Goal: Information Seeking & Learning: Learn about a topic

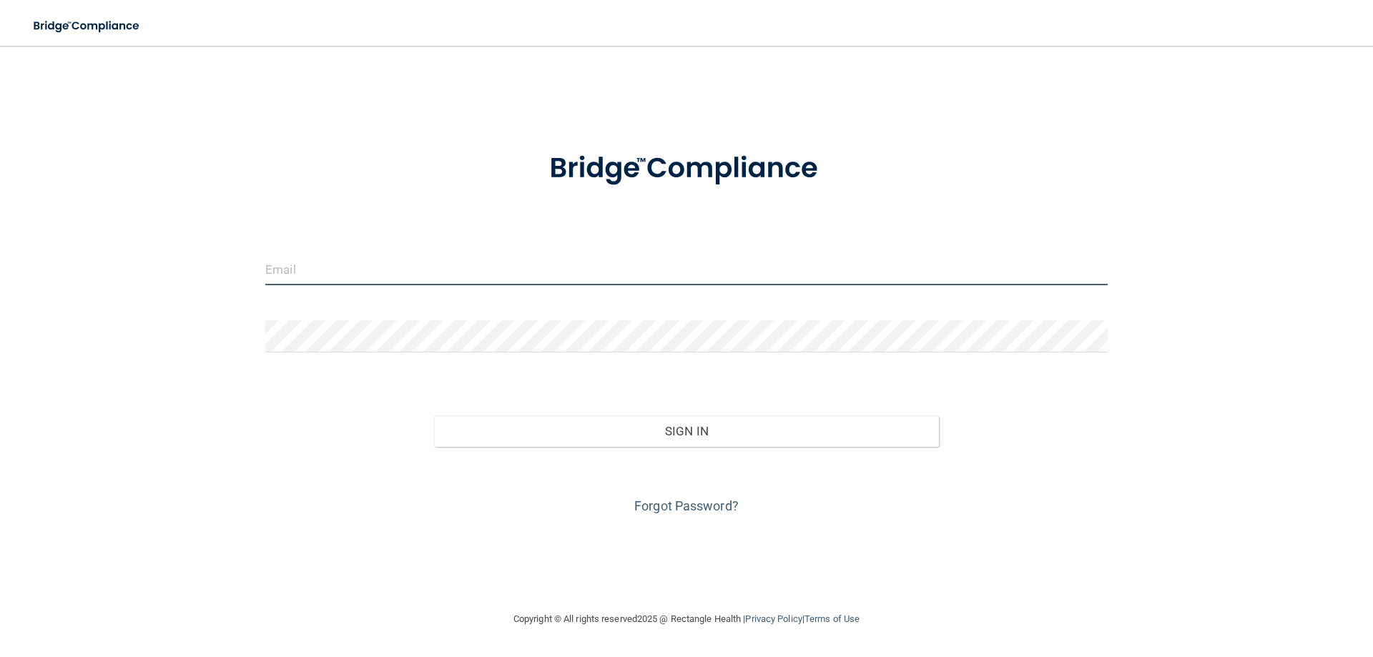
click at [348, 280] on input "email" at bounding box center [686, 269] width 843 height 32
type input "[EMAIL_ADDRESS][DOMAIN_NAME]"
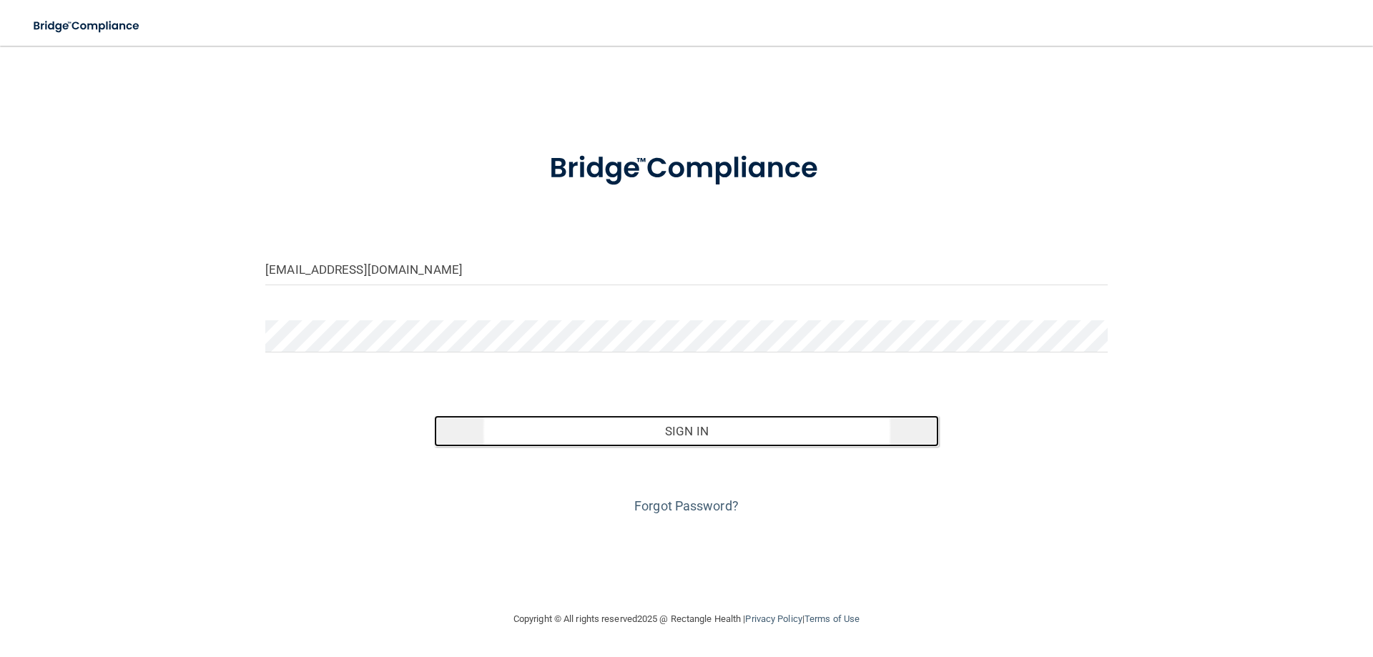
click at [677, 433] on button "Sign In" at bounding box center [687, 431] width 506 height 31
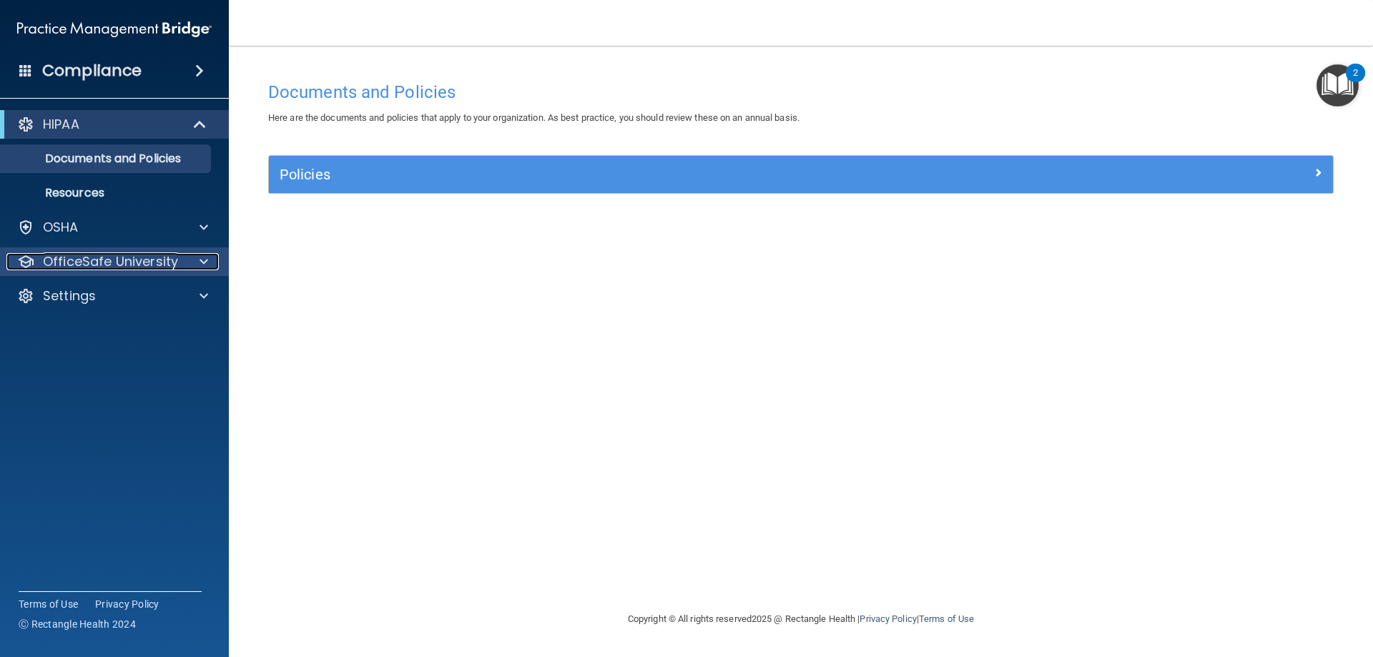
click at [154, 266] on p "OfficeSafe University" at bounding box center [110, 261] width 135 height 17
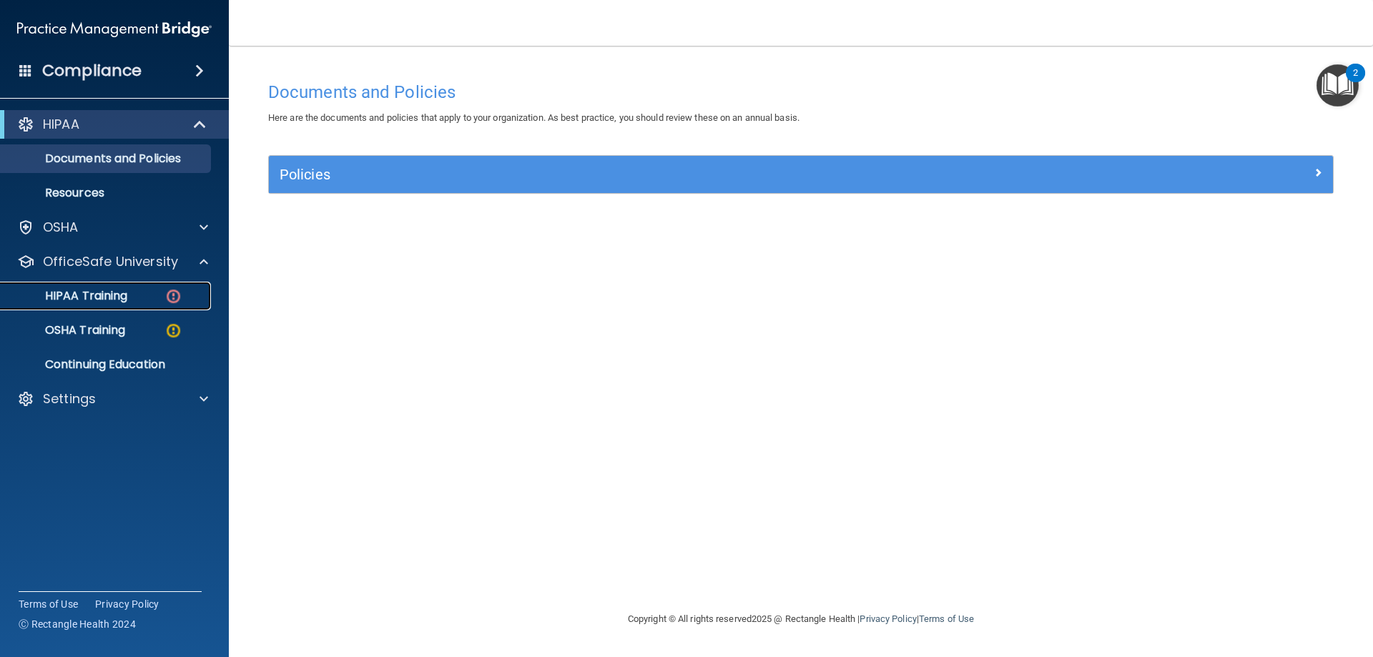
click at [99, 296] on p "HIPAA Training" at bounding box center [68, 296] width 118 height 14
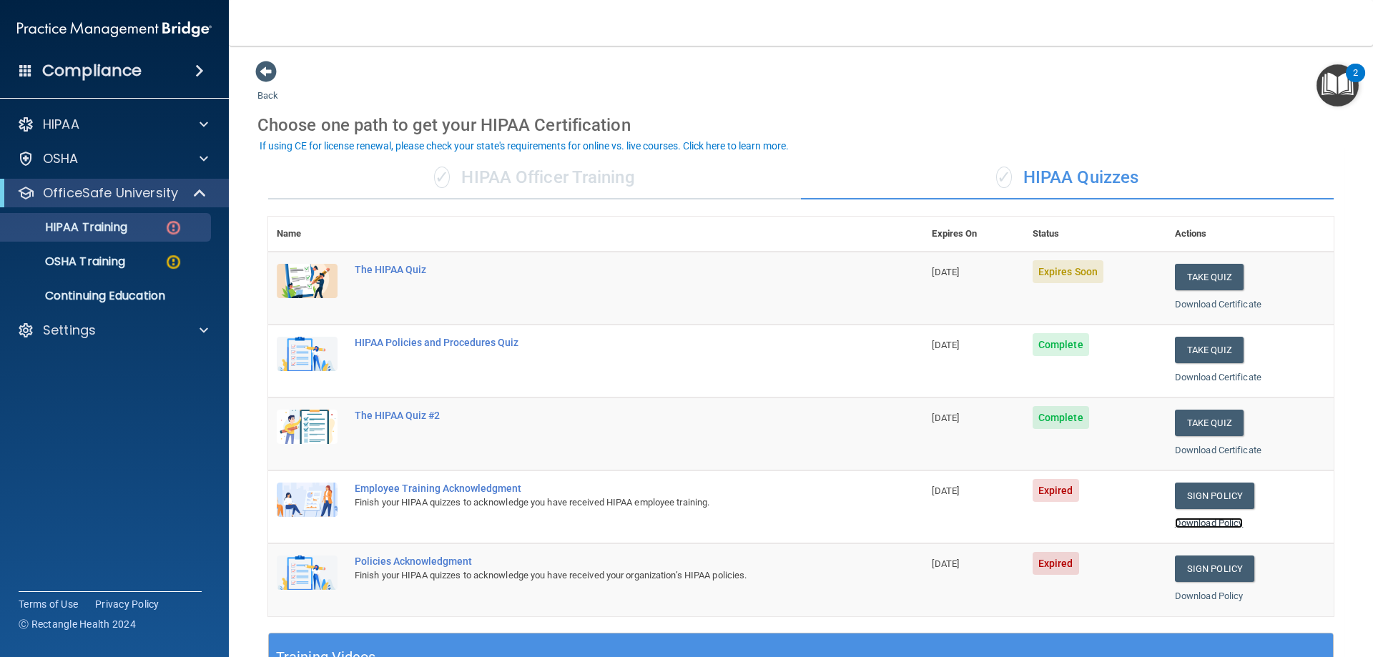
click at [1221, 519] on link "Download Policy" at bounding box center [1209, 523] width 69 height 11
click at [1192, 496] on link "Sign Policy" at bounding box center [1214, 496] width 79 height 26
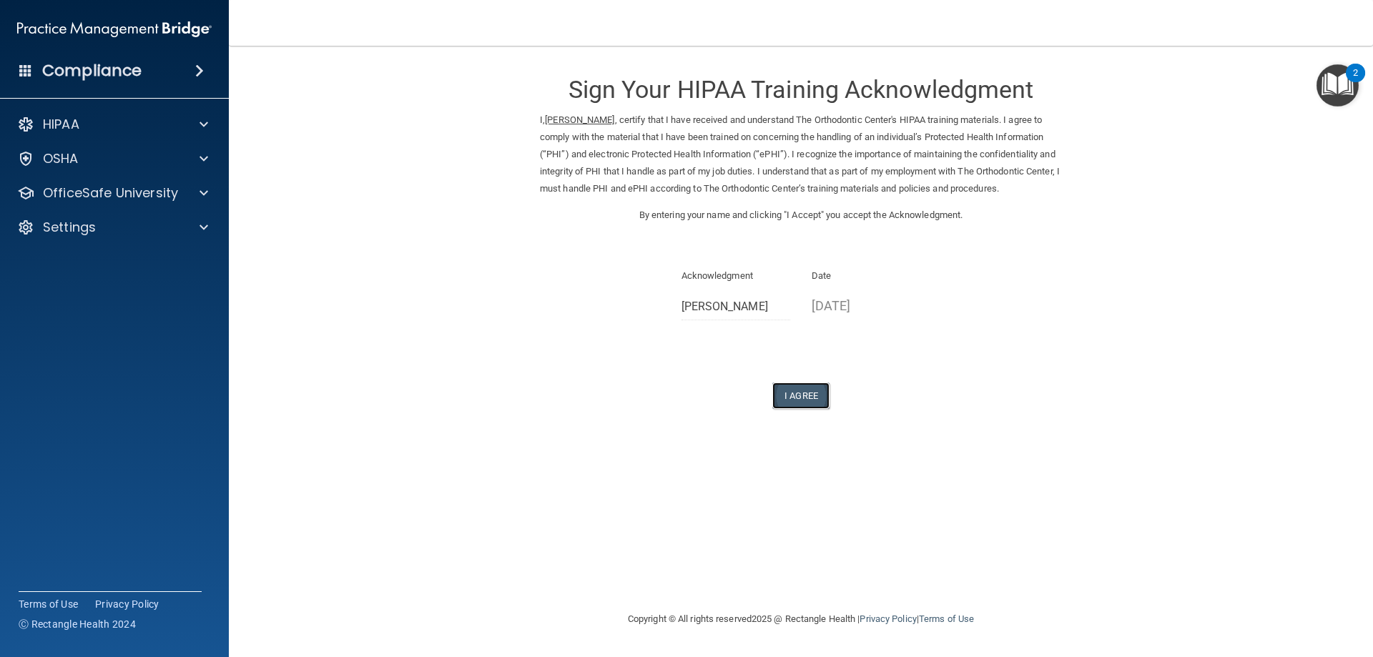
click at [798, 399] on button "I Agree" at bounding box center [800, 396] width 57 height 26
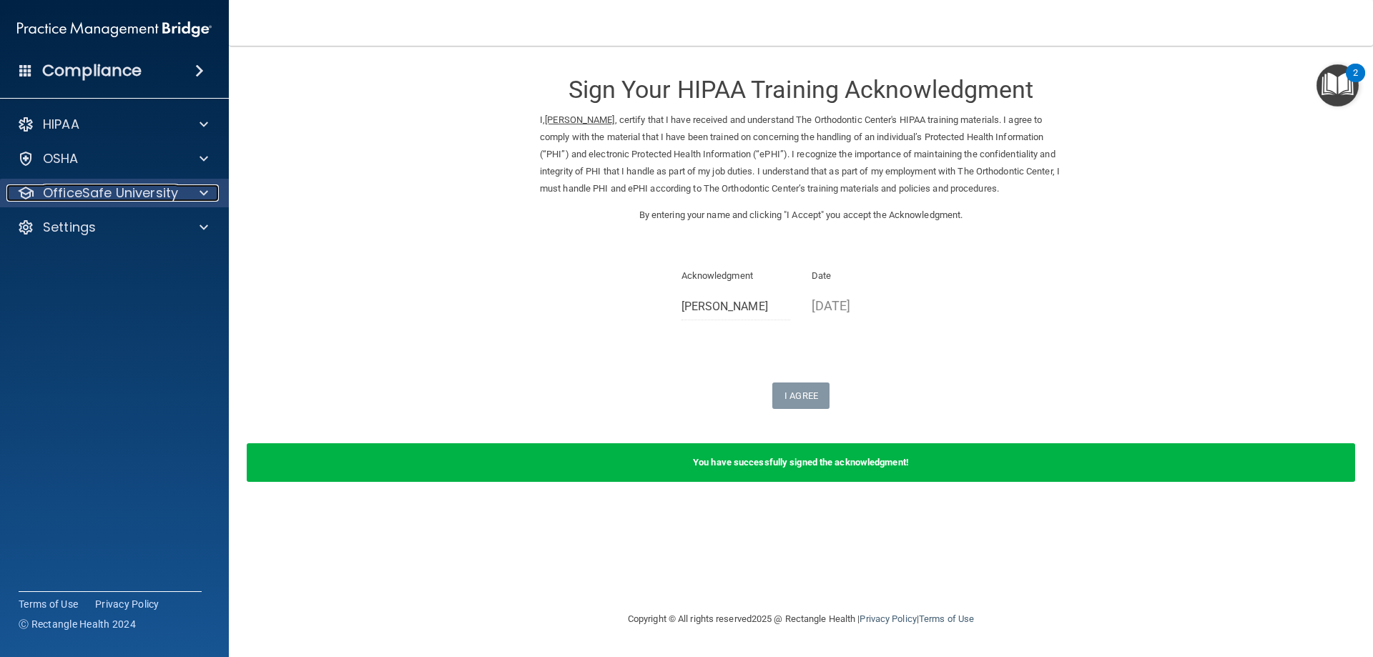
click at [99, 197] on p "OfficeSafe University" at bounding box center [110, 193] width 135 height 17
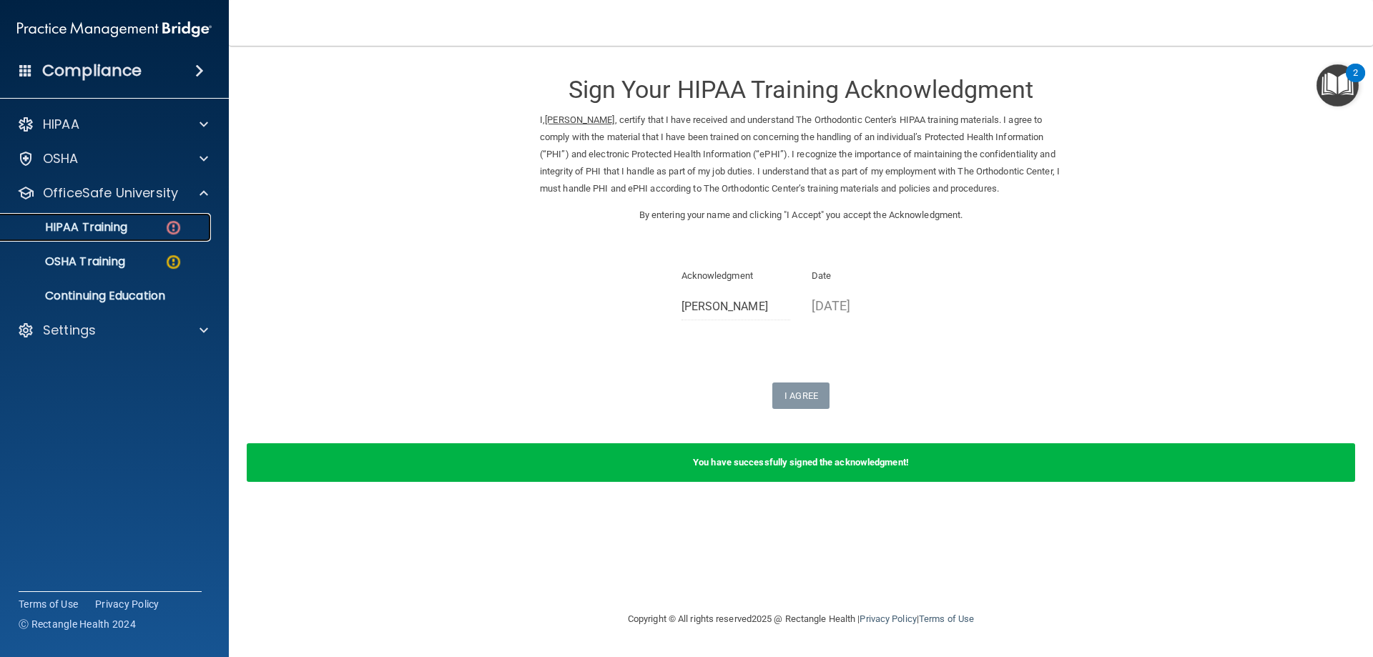
click at [122, 223] on p "HIPAA Training" at bounding box center [68, 227] width 118 height 14
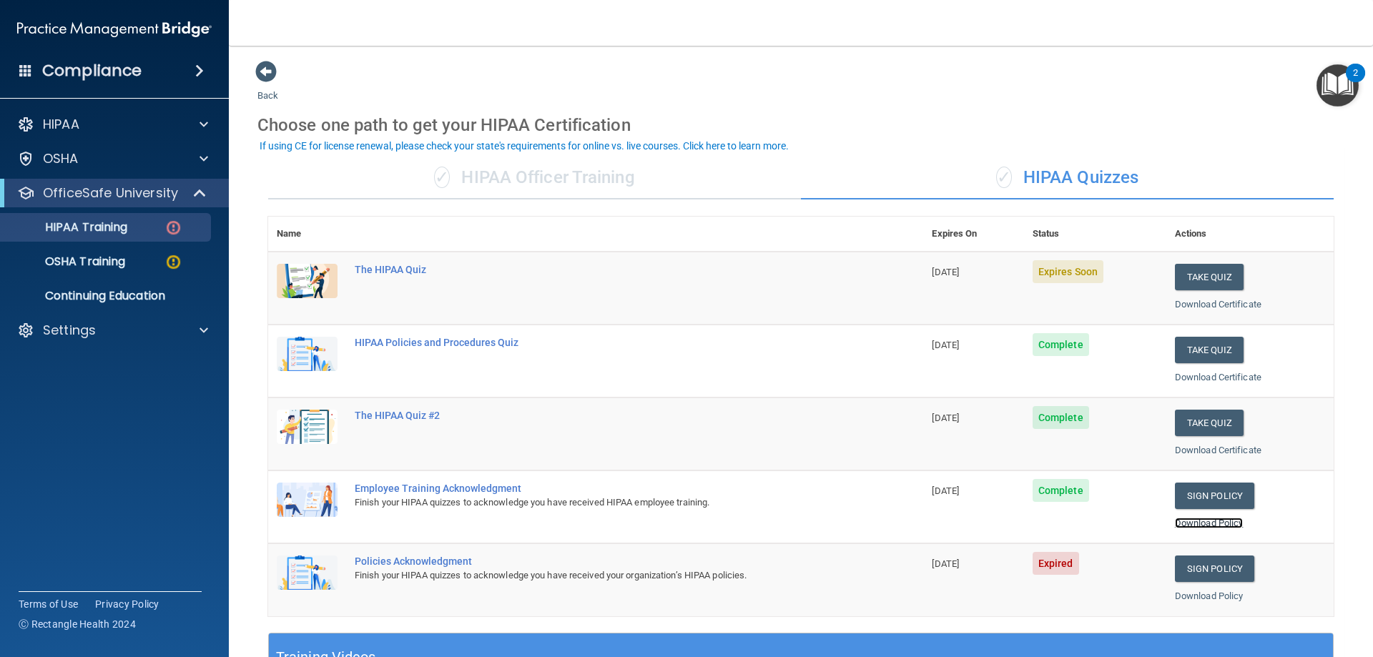
click at [1212, 521] on link "Download Policy" at bounding box center [1209, 523] width 69 height 11
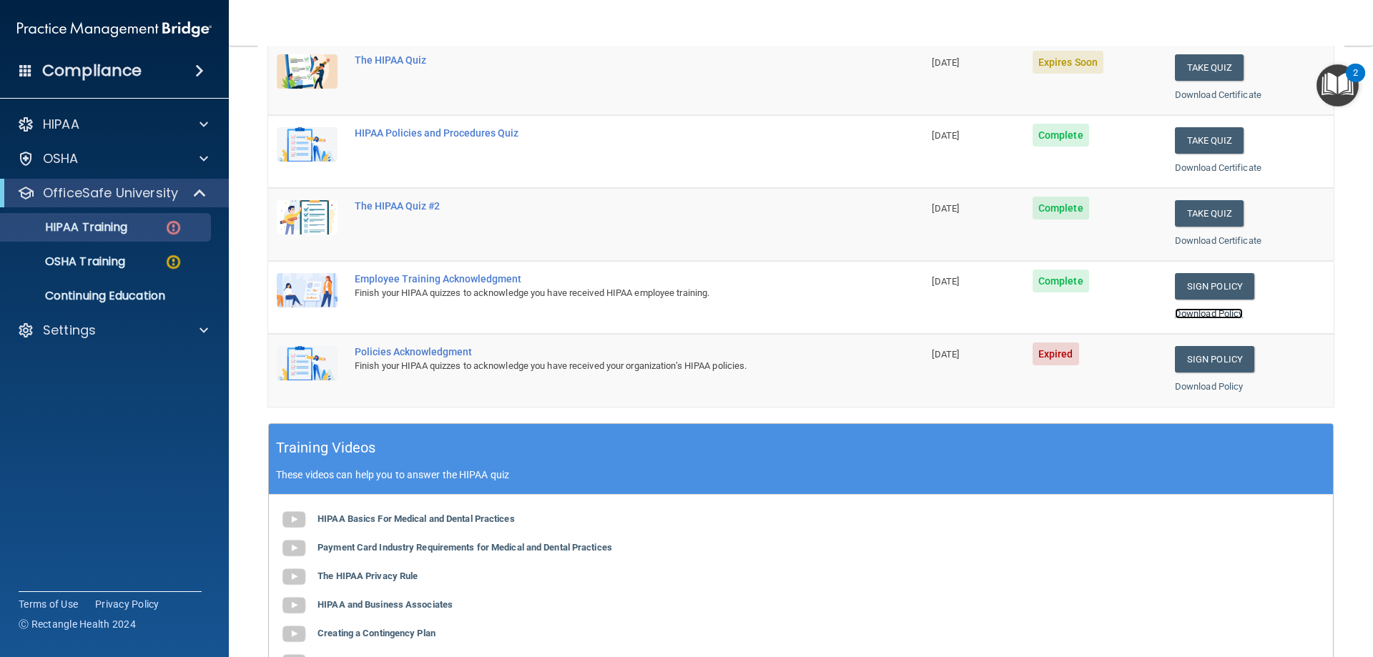
scroll to position [215, 0]
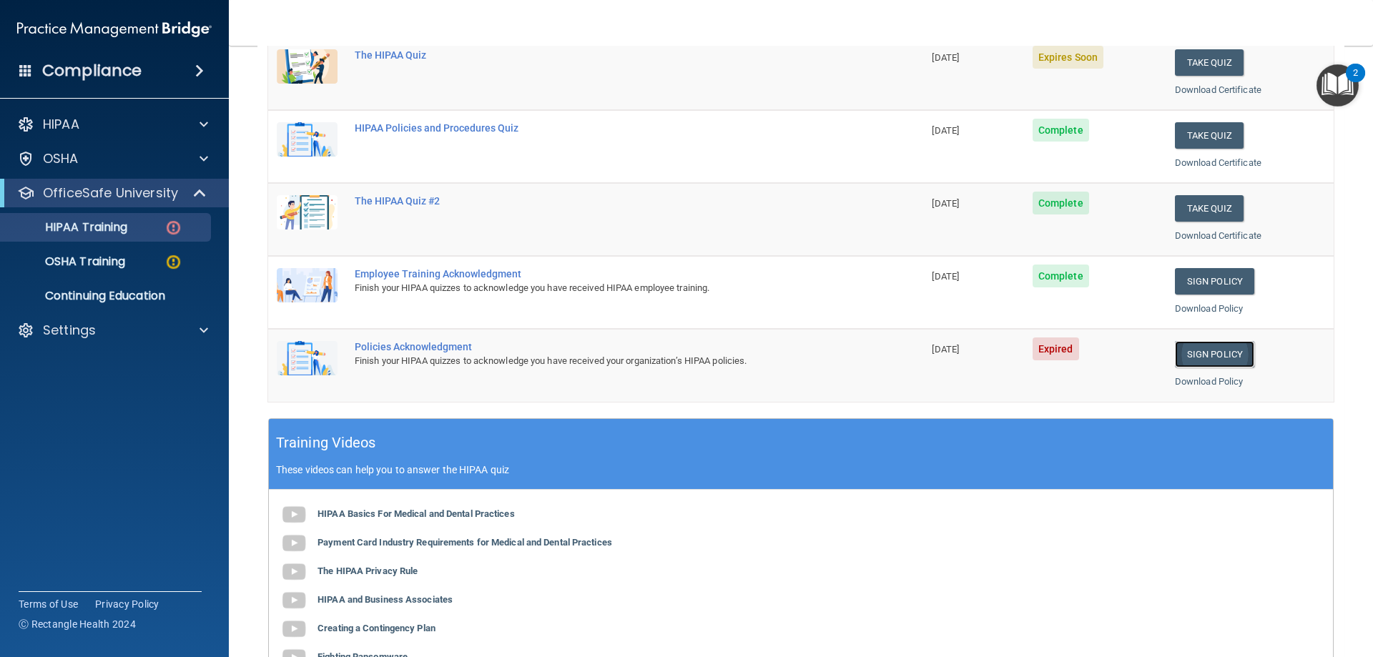
click at [1214, 354] on link "Sign Policy" at bounding box center [1214, 354] width 79 height 26
click at [1179, 385] on link "Download Policy" at bounding box center [1209, 381] width 69 height 11
click at [1205, 356] on link "Sign Policy" at bounding box center [1214, 354] width 79 height 26
click at [1212, 378] on link "Download Policy" at bounding box center [1209, 381] width 69 height 11
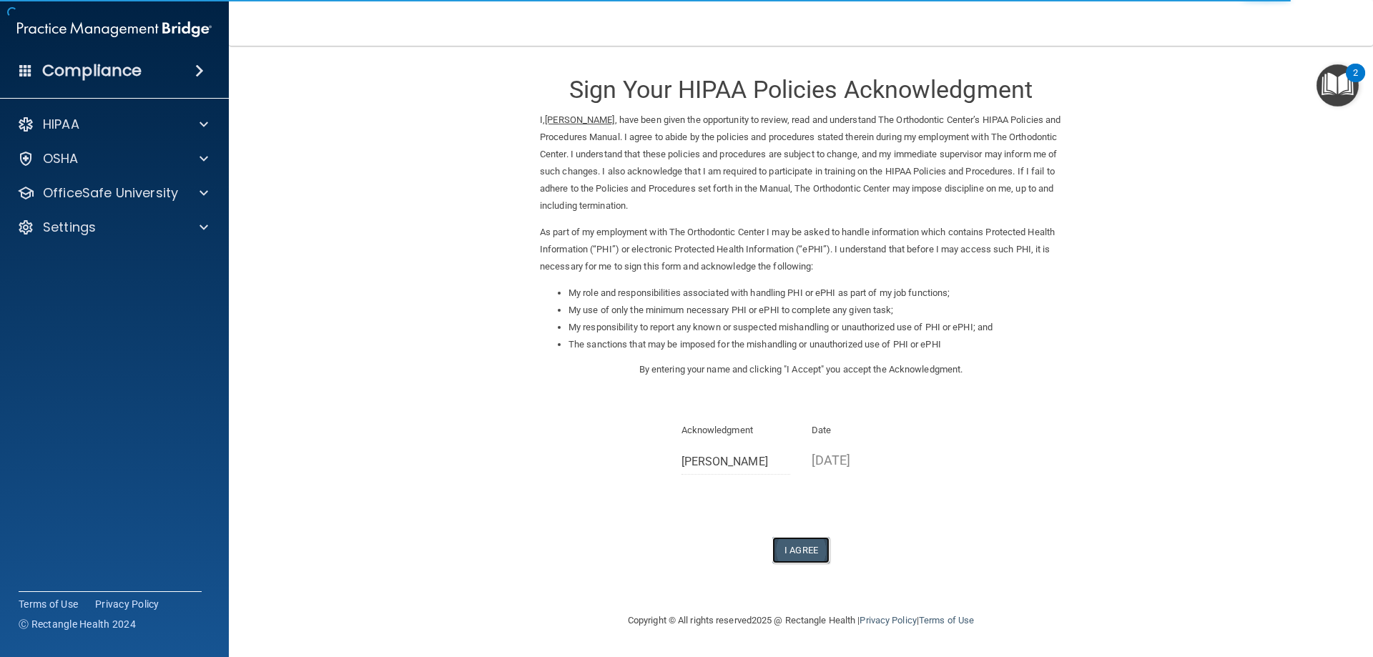
click at [791, 548] on button "I Agree" at bounding box center [800, 550] width 57 height 26
click at [813, 547] on button "I Agree" at bounding box center [800, 550] width 57 height 26
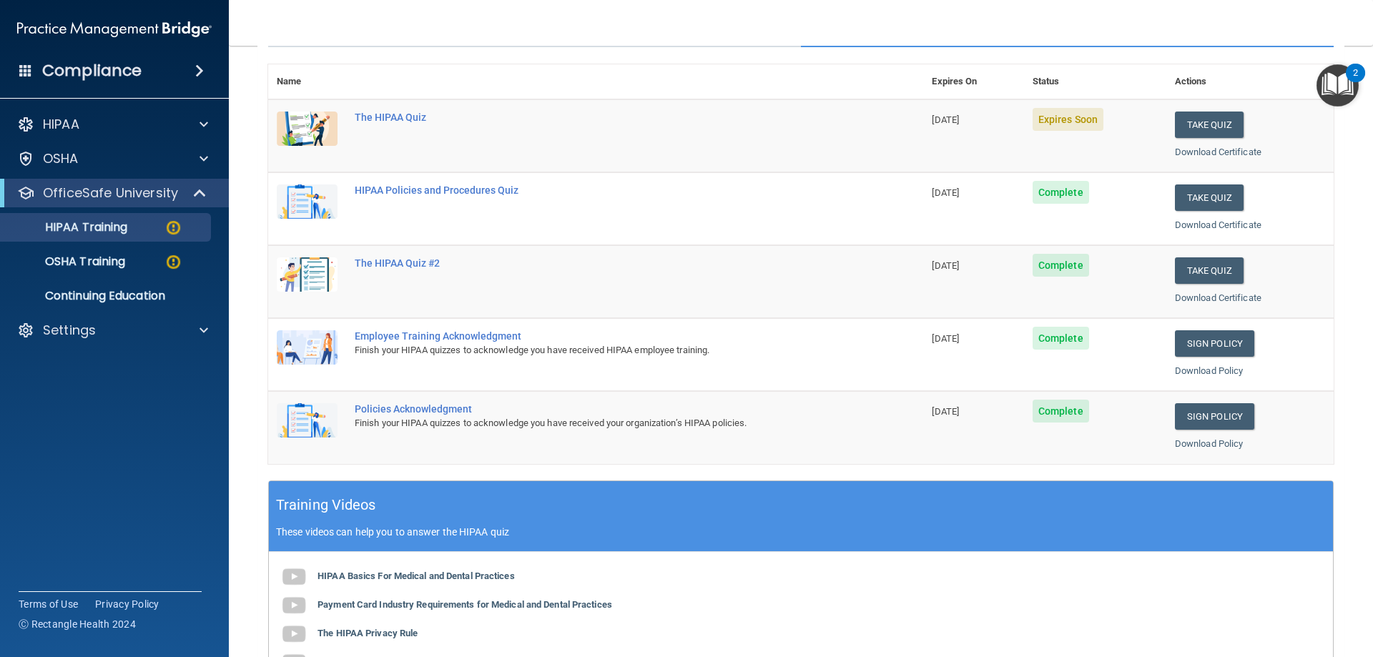
scroll to position [62, 0]
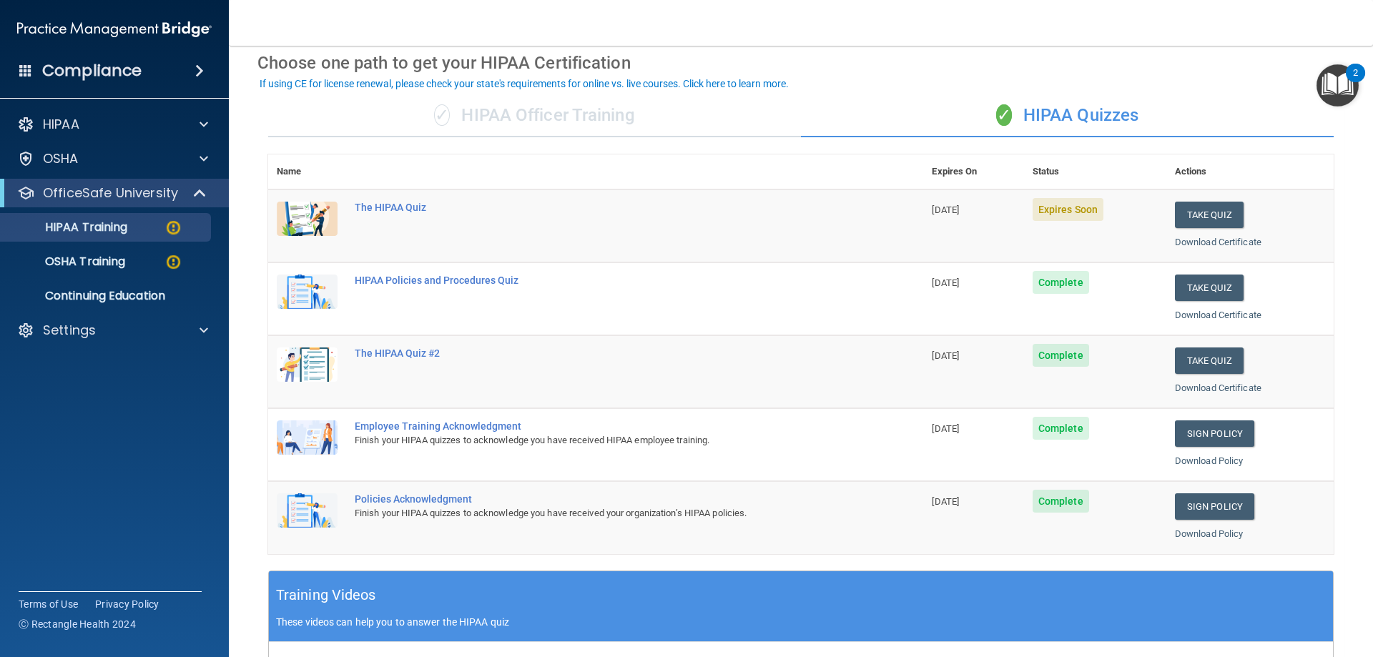
click at [1090, 609] on div "Training Videos These videos can help you to answer the HIPAA quiz" at bounding box center [801, 607] width 1064 height 71
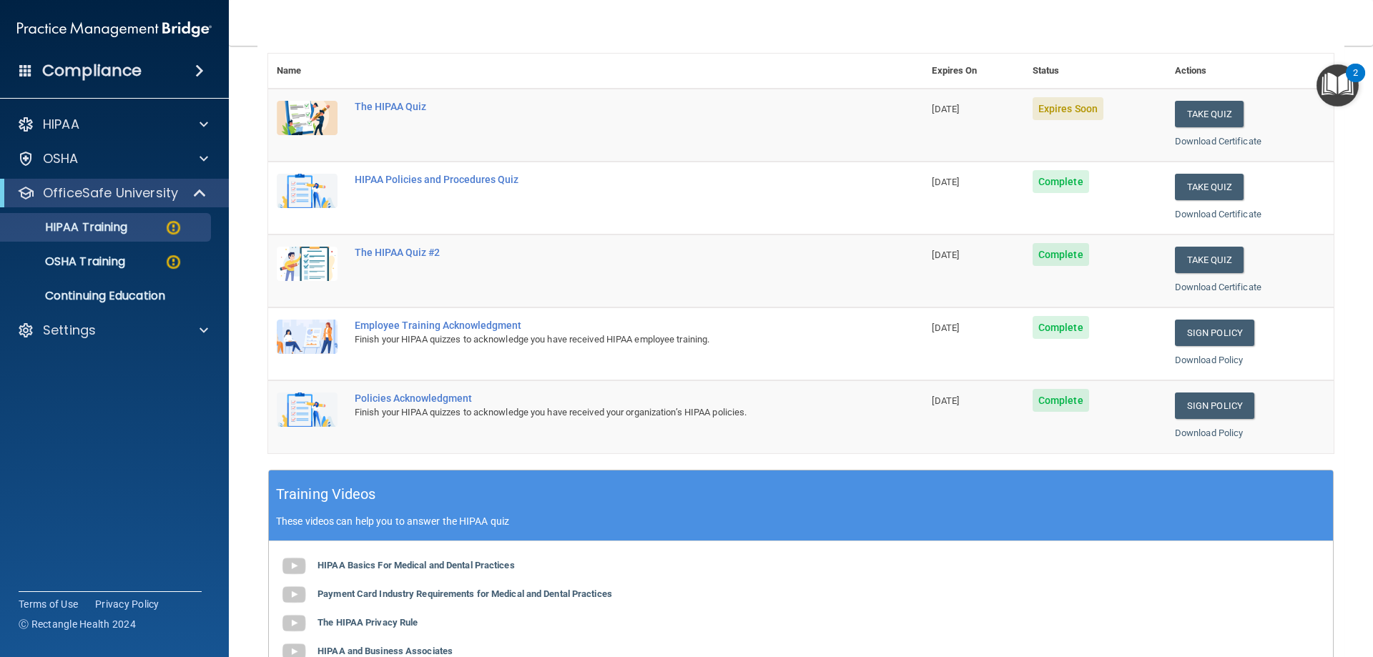
scroll to position [0, 0]
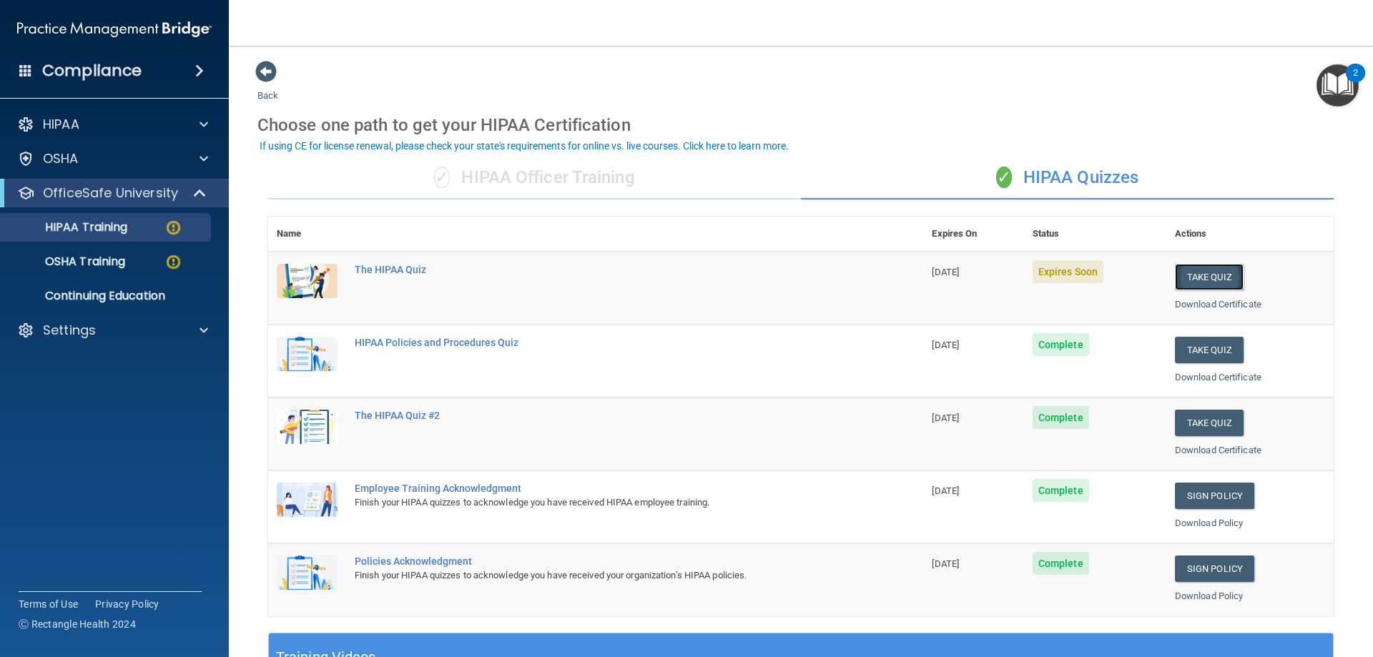
click at [1189, 273] on button "Take Quiz" at bounding box center [1209, 277] width 69 height 26
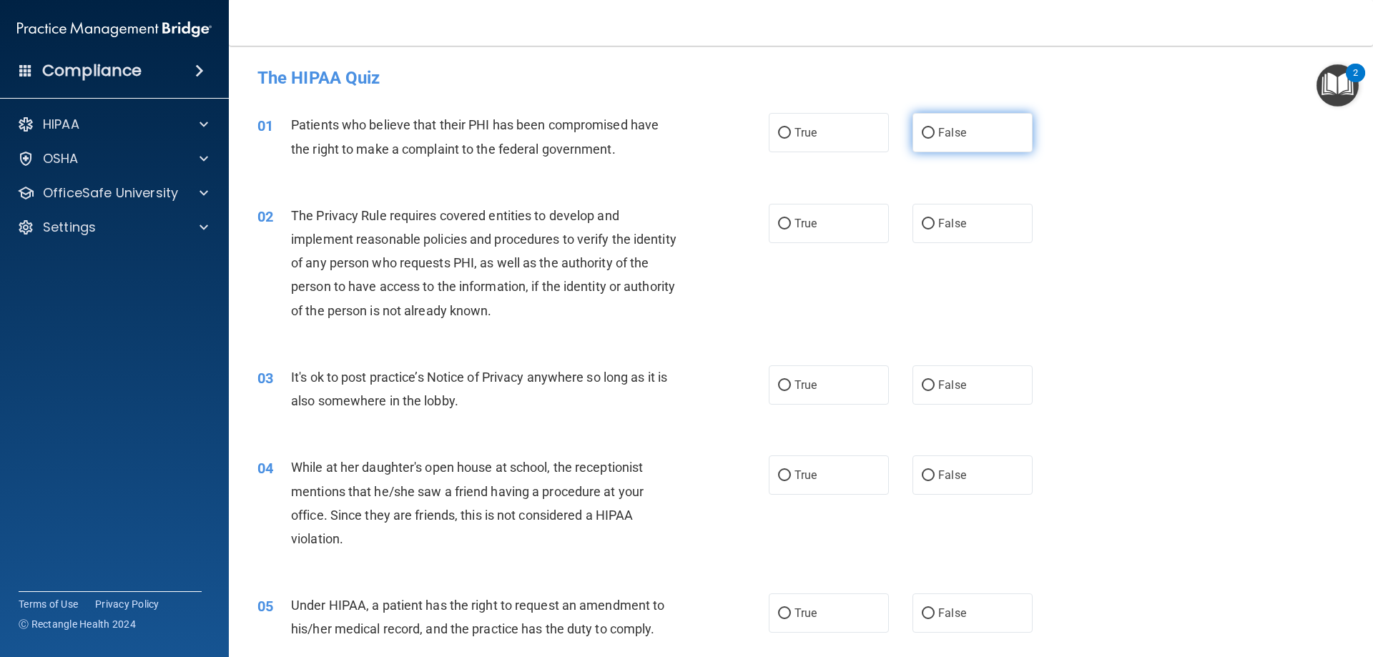
click at [922, 128] on input "False" at bounding box center [928, 133] width 13 height 11
radio input "true"
click at [922, 223] on input "False" at bounding box center [928, 224] width 13 height 11
radio input "true"
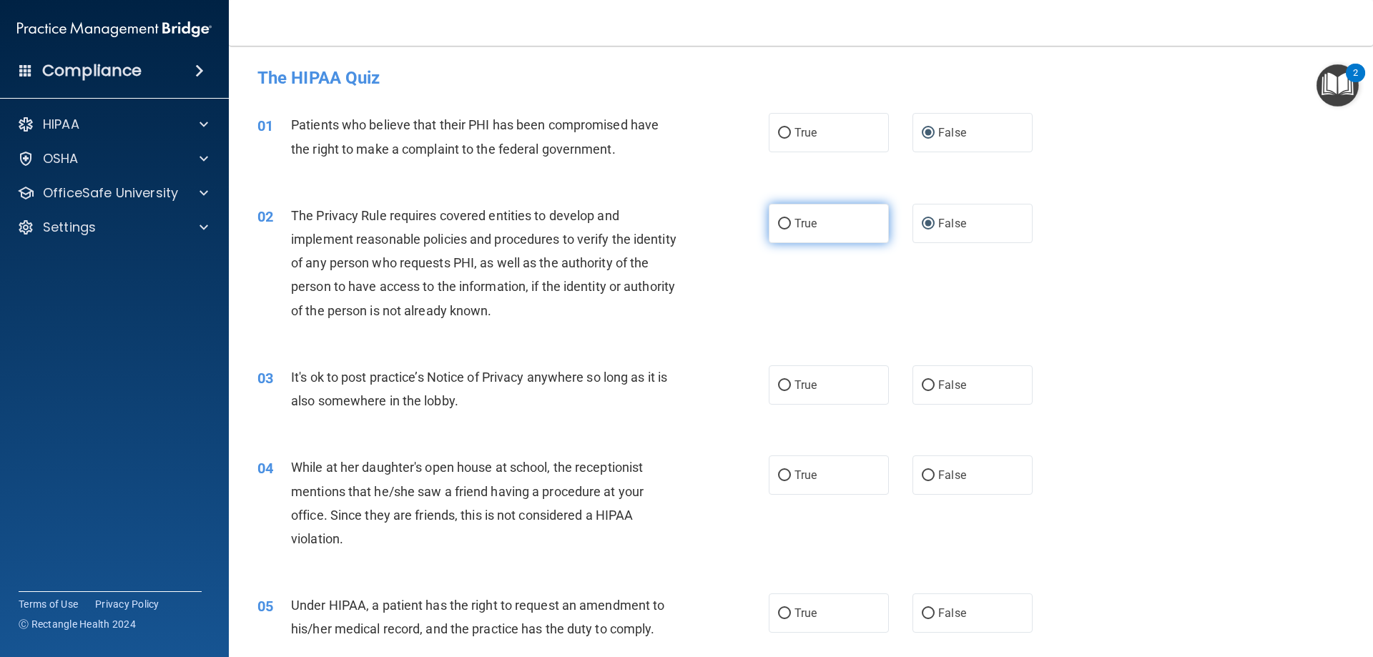
click at [779, 215] on label "True" at bounding box center [829, 223] width 120 height 39
click at [779, 219] on input "True" at bounding box center [784, 224] width 13 height 11
radio input "true"
radio input "false"
click at [781, 382] on input "True" at bounding box center [784, 386] width 13 height 11
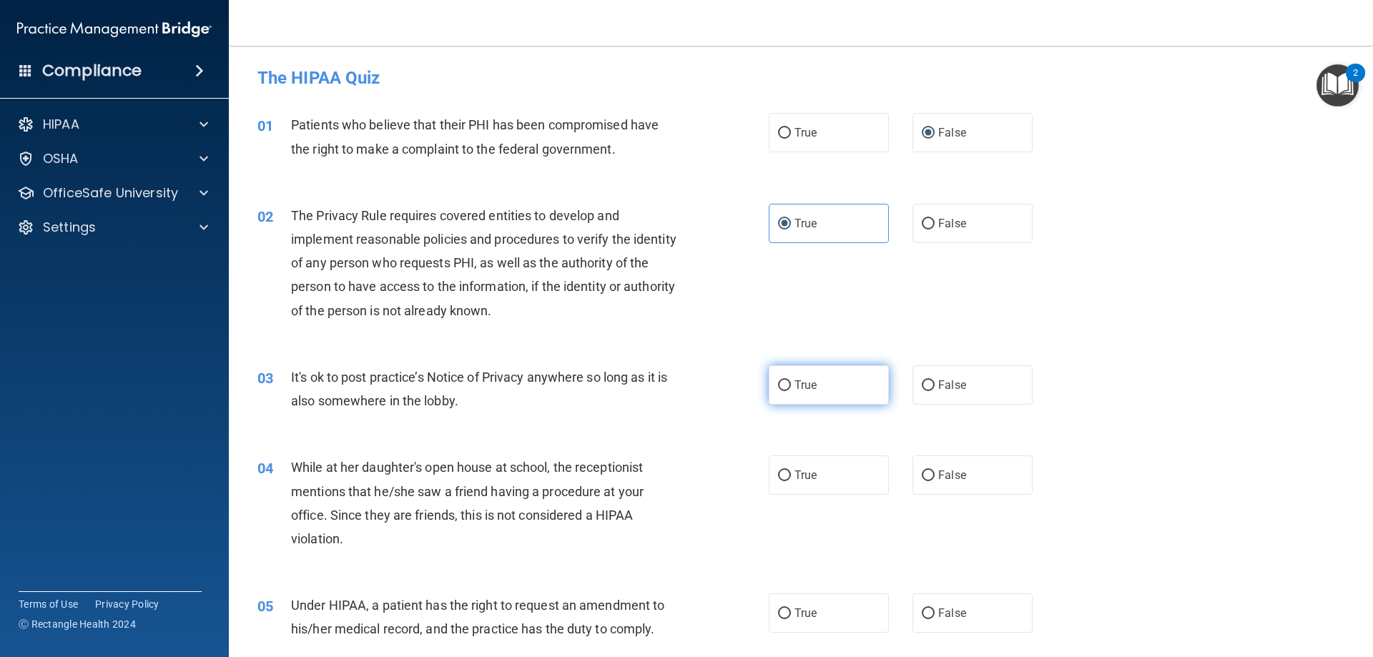
radio input "true"
click at [922, 475] on input "False" at bounding box center [928, 476] width 13 height 11
radio input "true"
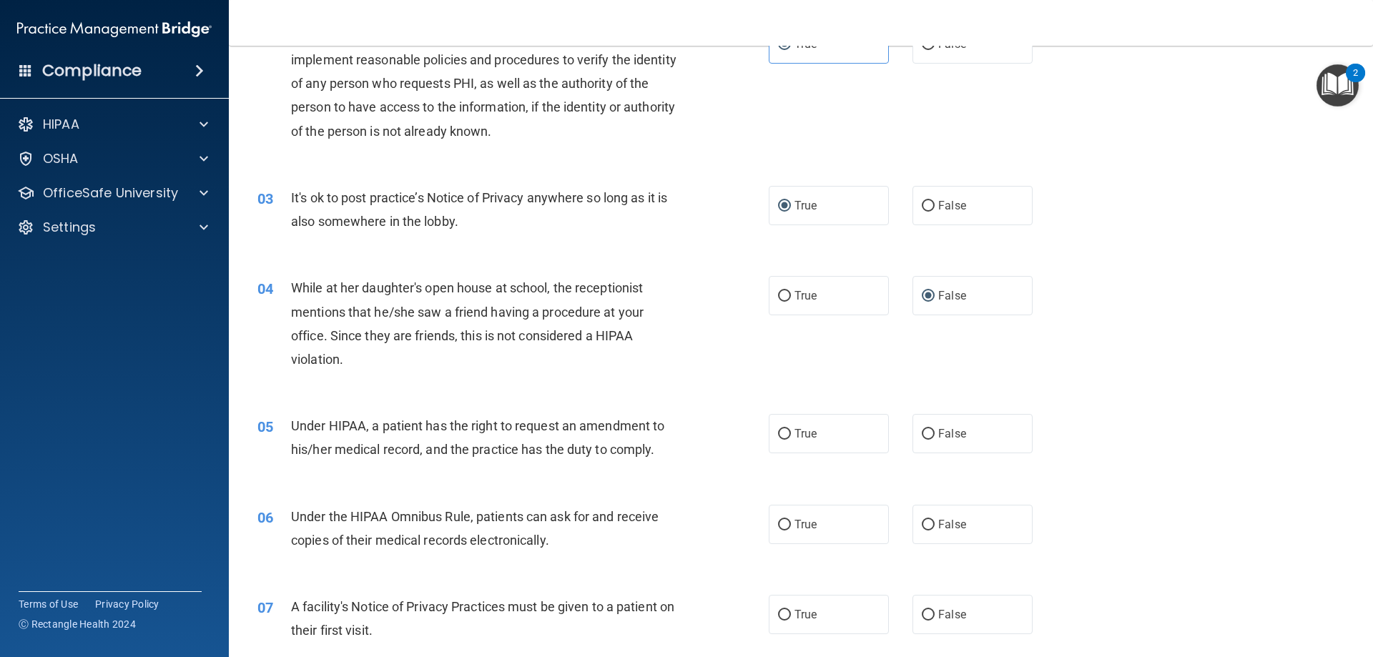
scroll to position [215, 0]
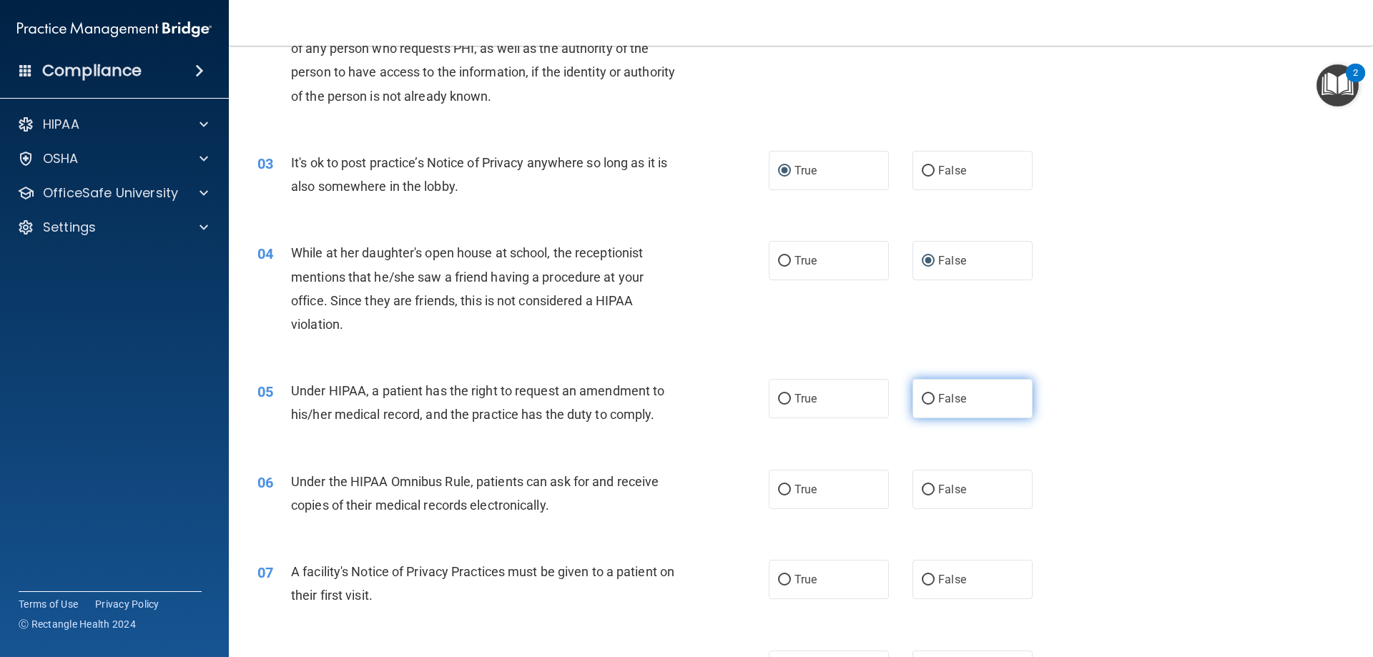
click at [923, 396] on input "False" at bounding box center [928, 399] width 13 height 11
radio input "true"
click at [778, 489] on input "True" at bounding box center [784, 490] width 13 height 11
radio input "true"
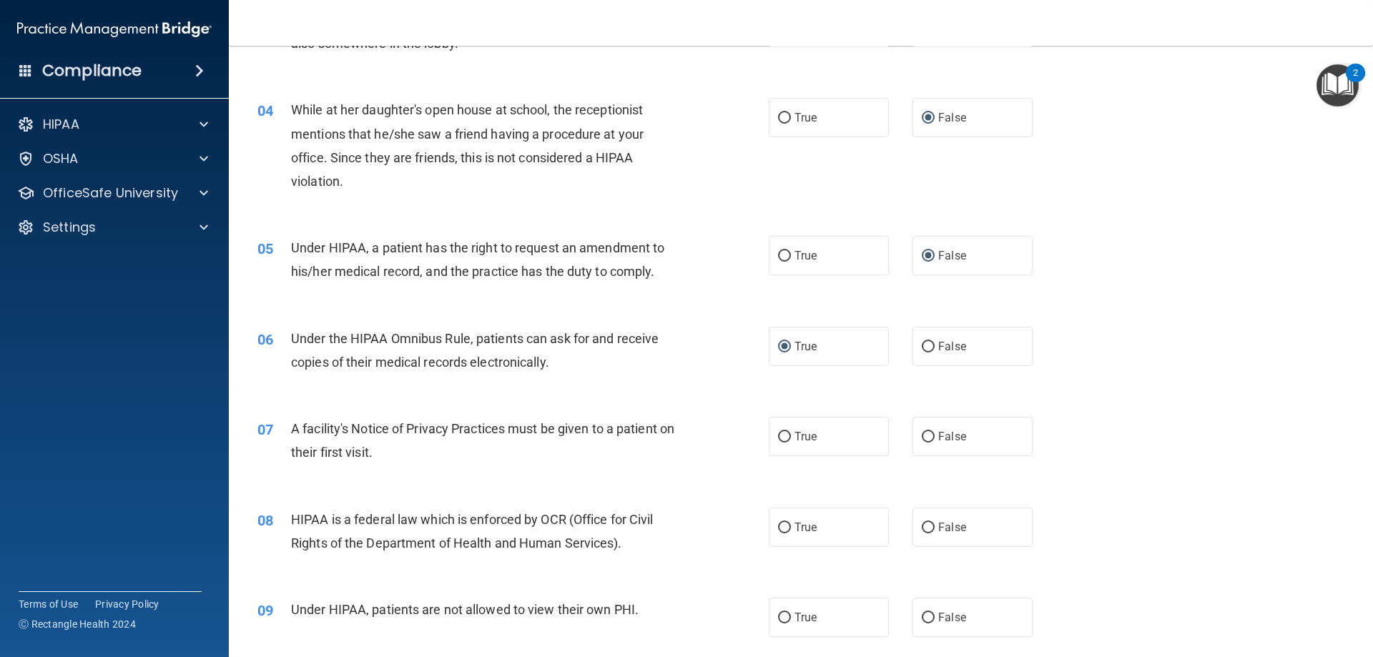
scroll to position [429, 0]
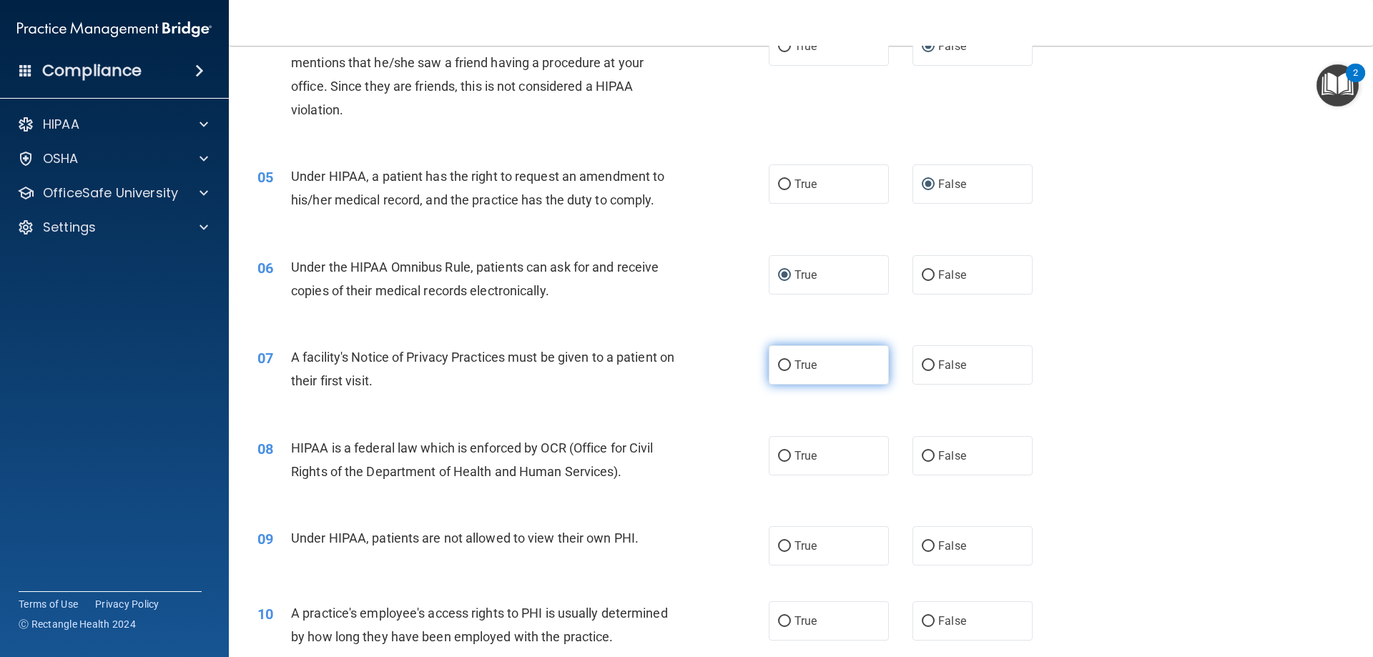
click at [779, 367] on input "True" at bounding box center [784, 365] width 13 height 11
radio input "true"
click at [778, 457] on input "True" at bounding box center [784, 456] width 13 height 11
radio input "true"
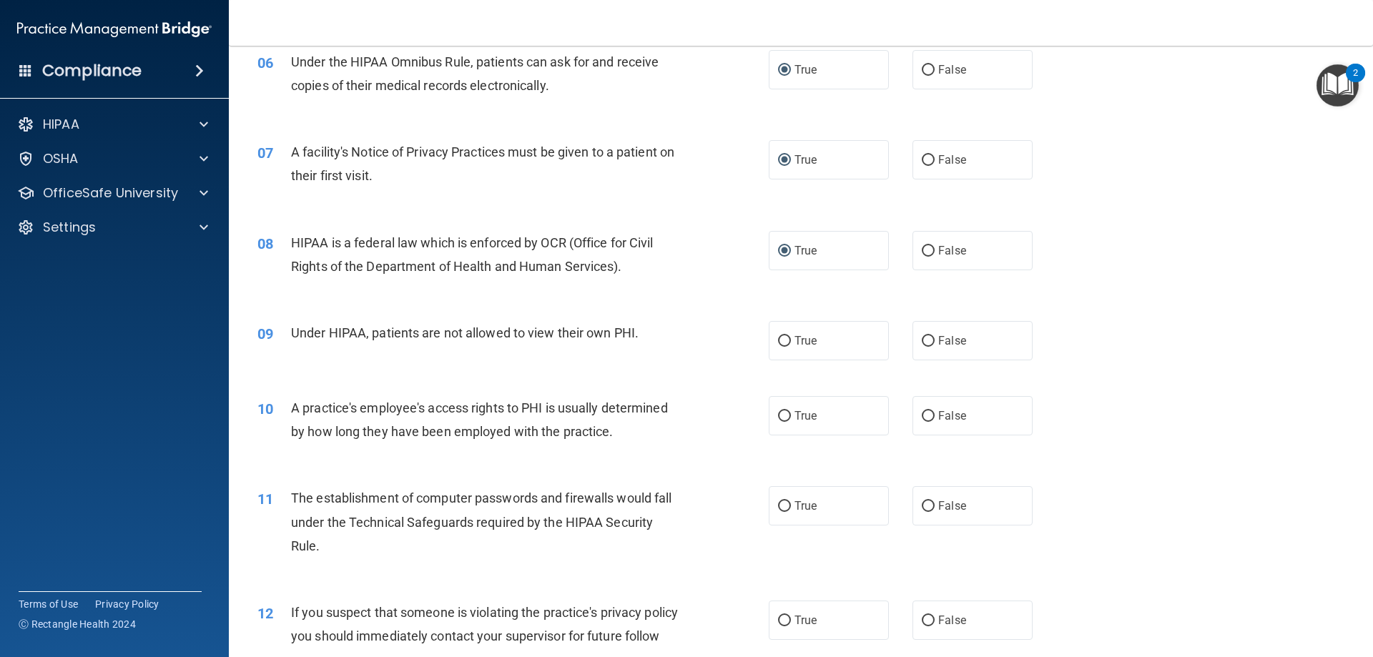
scroll to position [644, 0]
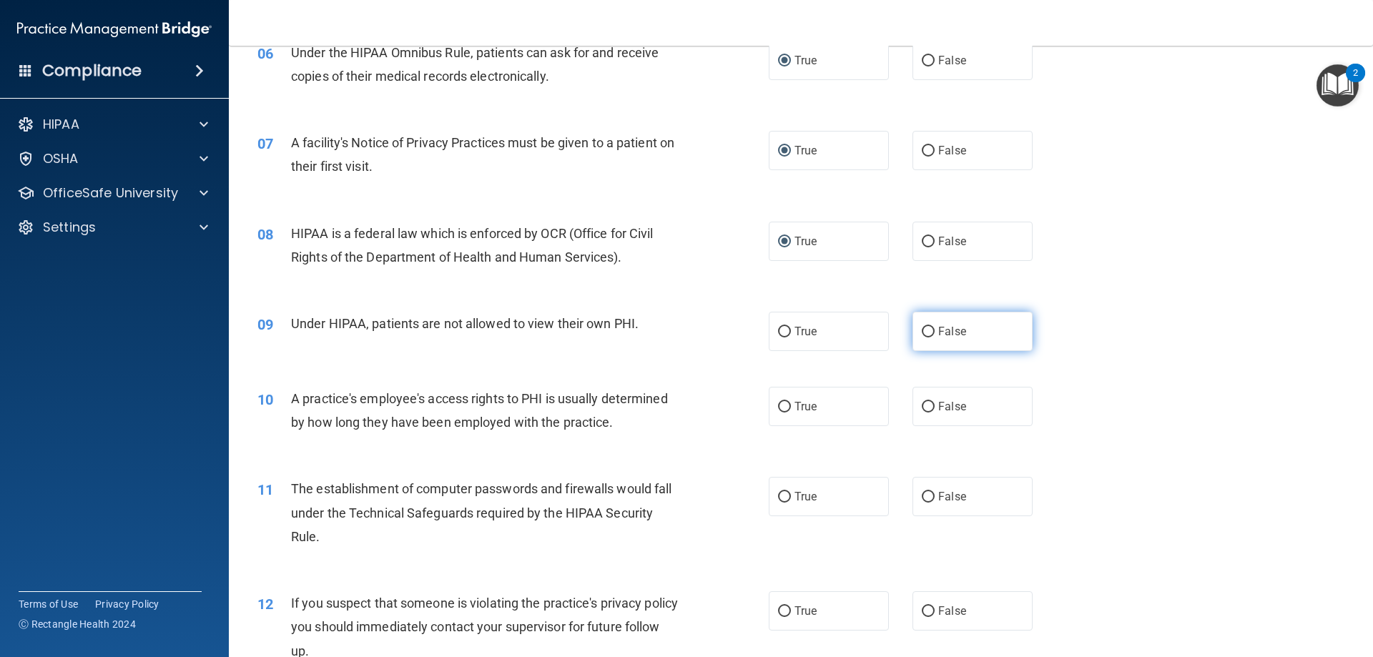
click at [922, 335] on input "False" at bounding box center [928, 332] width 13 height 11
radio input "true"
click at [922, 408] on input "False" at bounding box center [928, 407] width 13 height 11
radio input "true"
click at [780, 499] on input "True" at bounding box center [784, 497] width 13 height 11
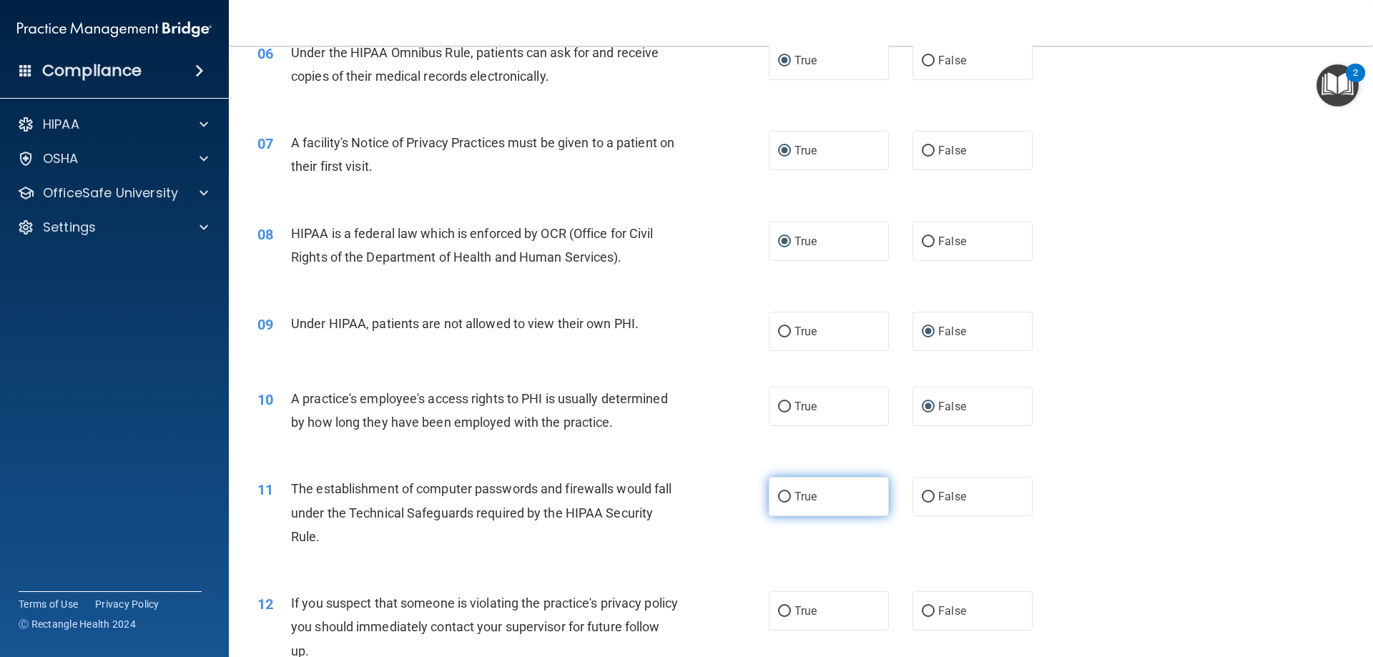
radio input "true"
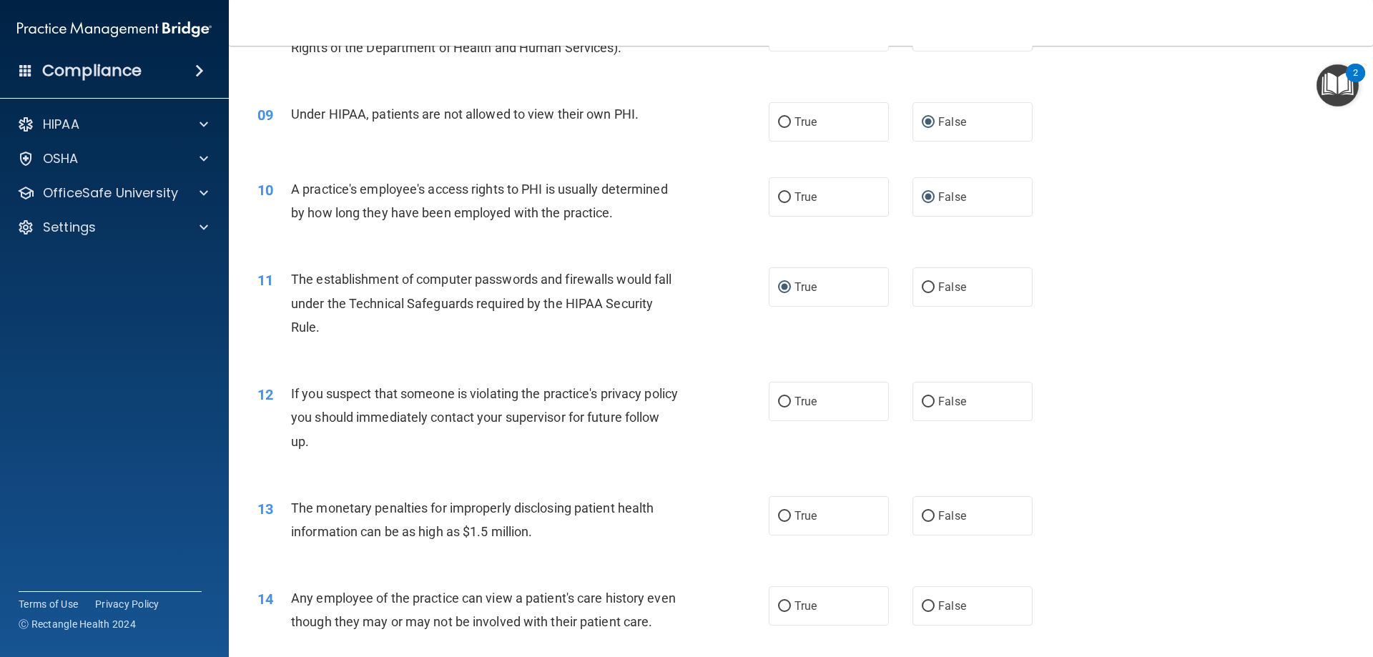
scroll to position [858, 0]
